Goal: Information Seeking & Learning: Learn about a topic

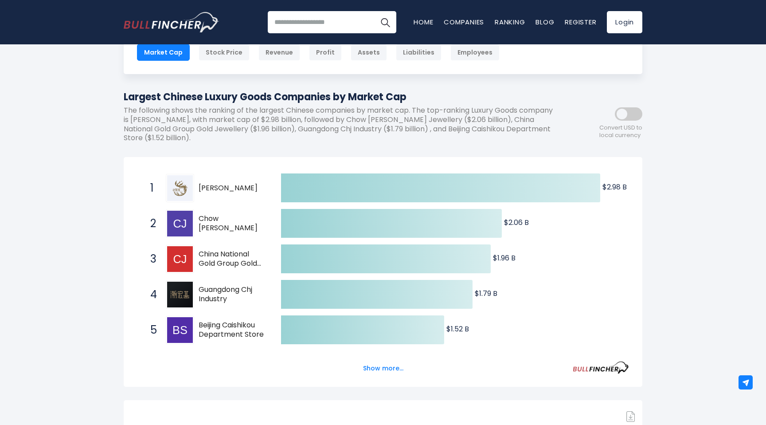
scroll to position [67, 0]
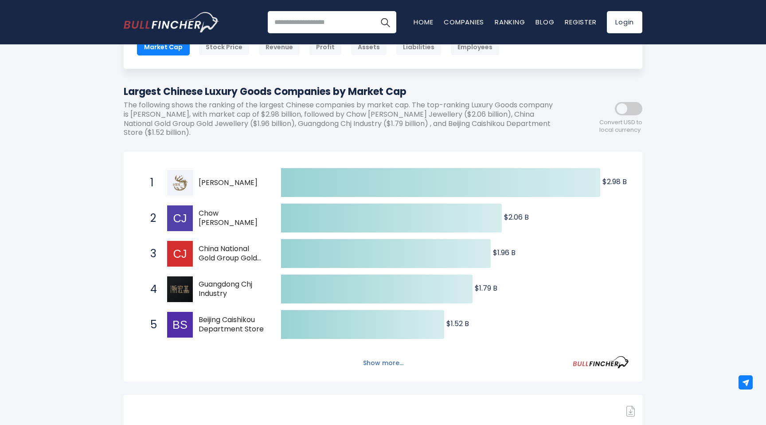
click at [382, 366] on button "Show more..." at bounding box center [383, 362] width 51 height 15
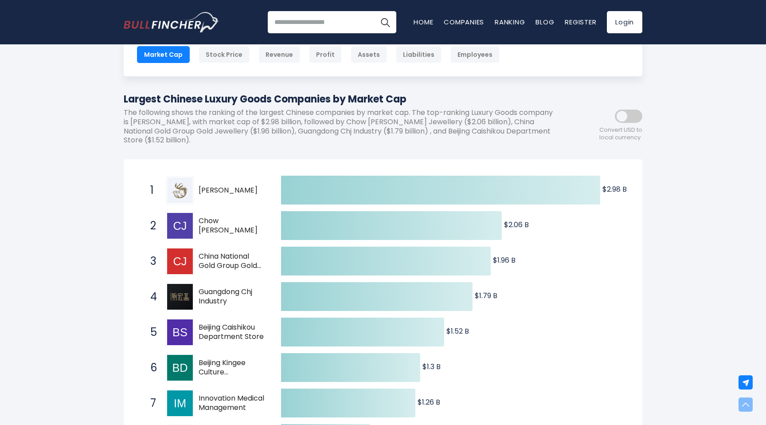
scroll to position [0, 0]
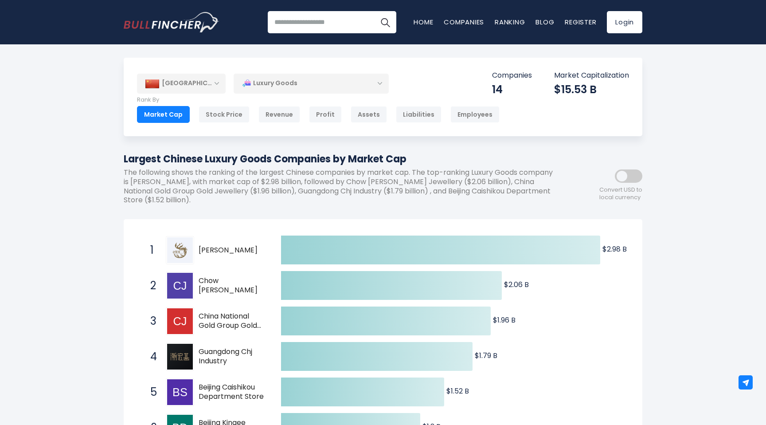
click at [162, 24] on img "Go to homepage" at bounding box center [172, 22] width 96 height 20
click at [285, 114] on div "Revenue" at bounding box center [279, 114] width 42 height 17
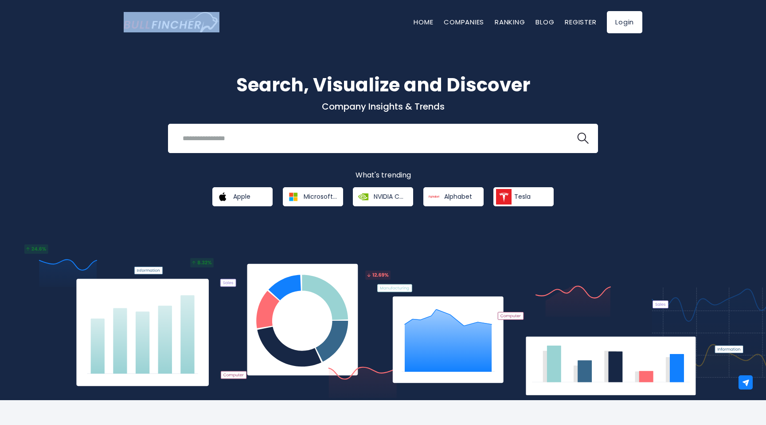
drag, startPoint x: 225, startPoint y: 23, endPoint x: 114, endPoint y: 24, distance: 110.8
click at [114, 24] on header "Home Companies Ranking Blog Register Login" at bounding box center [383, 22] width 766 height 44
copy picture "Go to homepage"
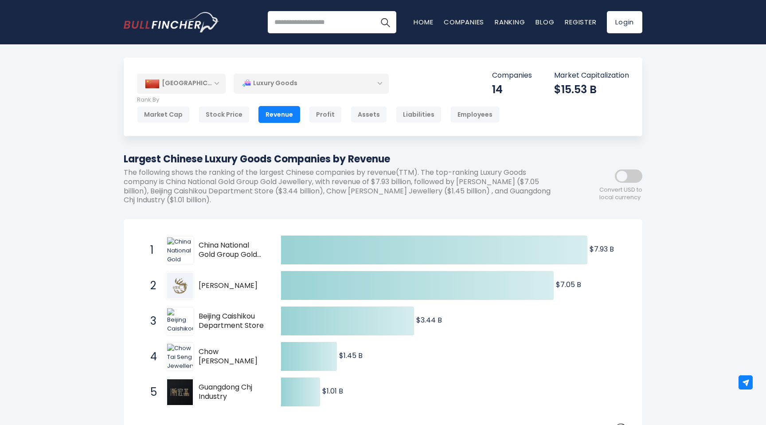
click at [212, 81] on div "[GEOGRAPHIC_DATA]" at bounding box center [181, 83] width 89 height 19
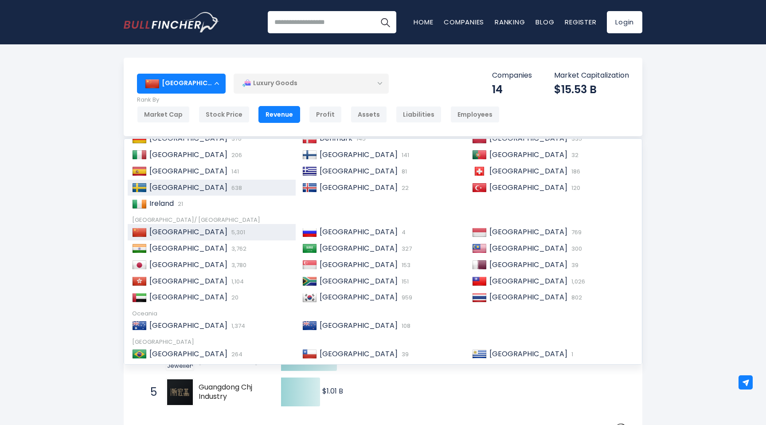
scroll to position [117, 0]
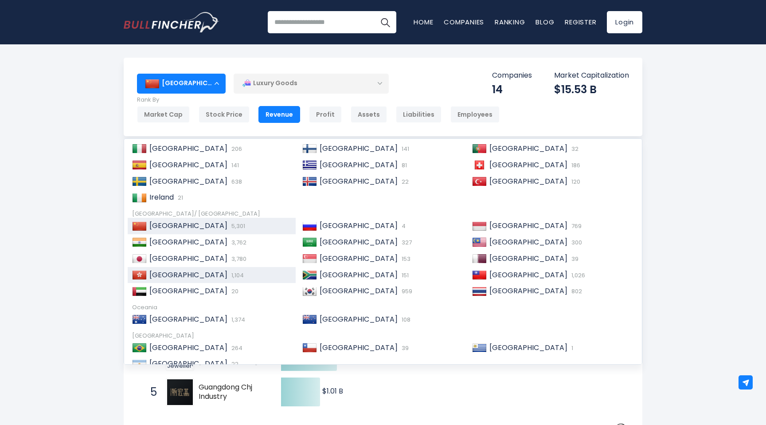
click at [203, 269] on div "Hong Kong 1,104" at bounding box center [212, 275] width 168 height 16
